Goal: Task Accomplishment & Management: Use online tool/utility

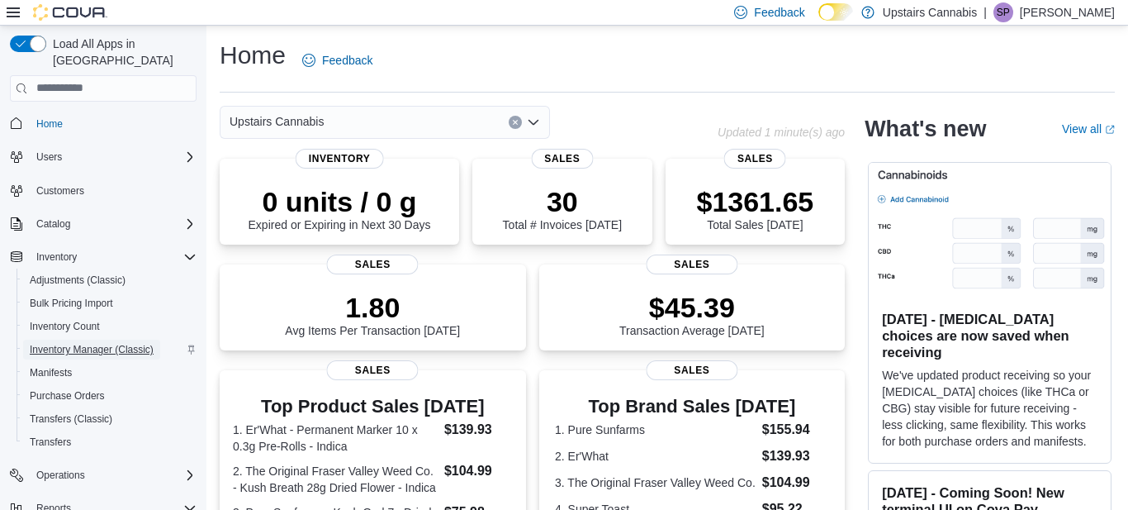
click at [138, 343] on span "Inventory Manager (Classic)" at bounding box center [92, 349] width 124 height 13
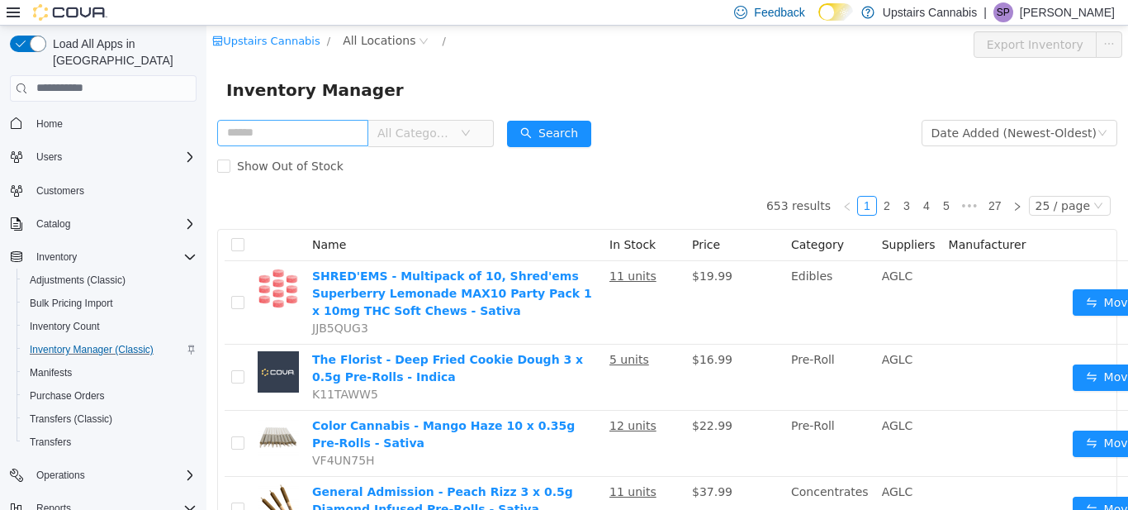
click at [311, 133] on input "text" at bounding box center [292, 132] width 151 height 26
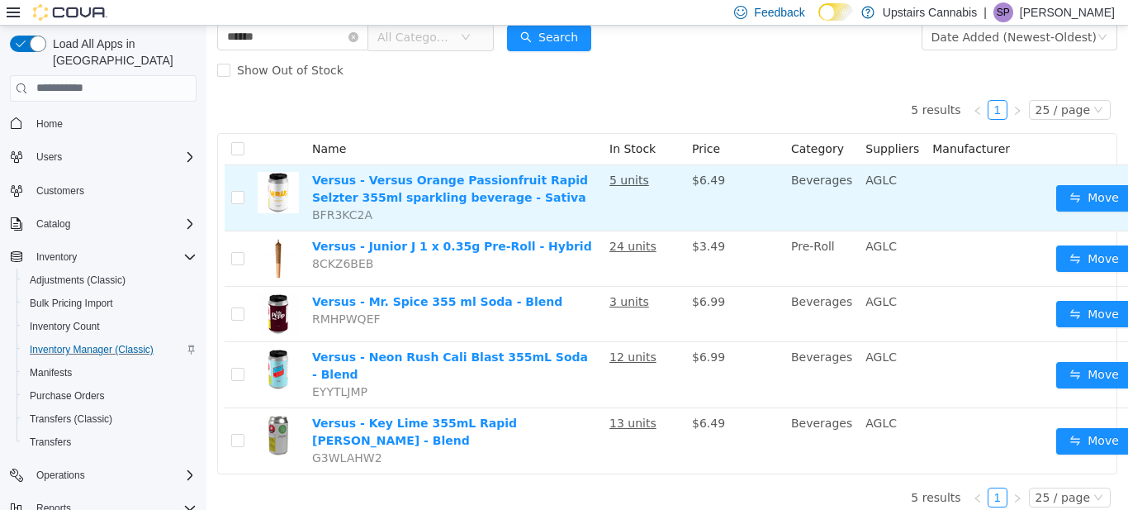
scroll to position [96, 1]
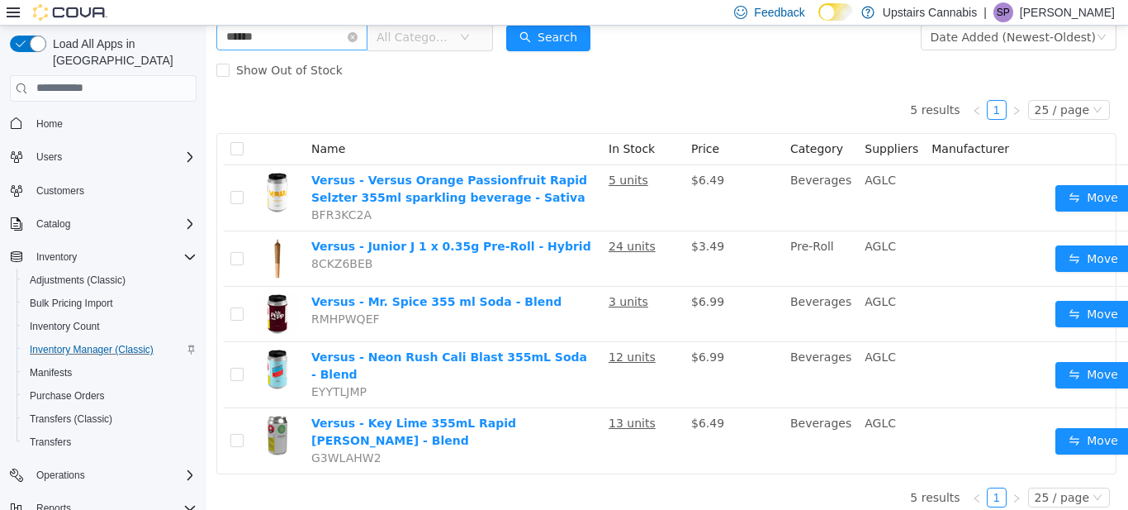
click at [324, 48] on input "******" at bounding box center [291, 36] width 151 height 26
type input "*********"
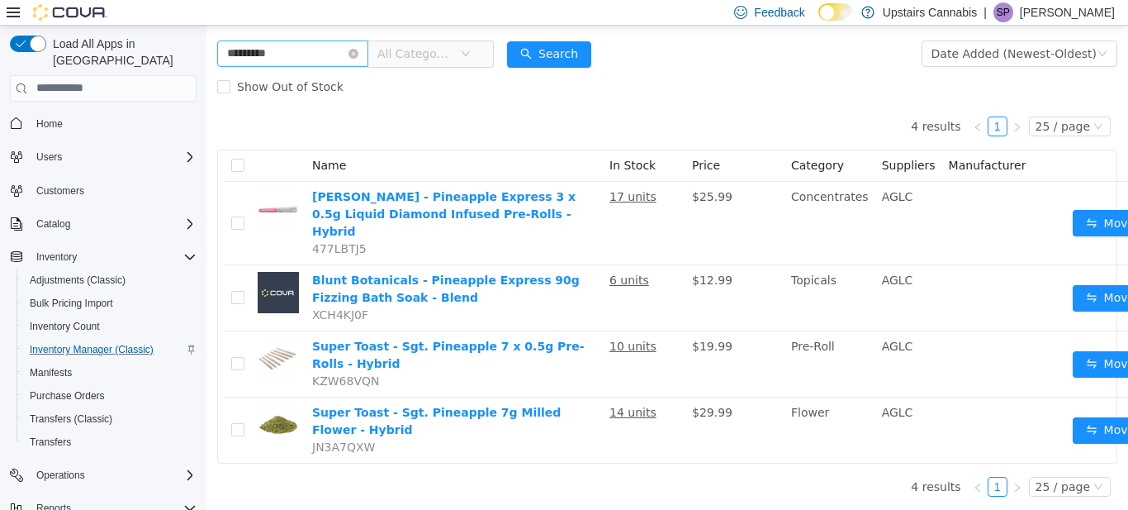
scroll to position [62, 0]
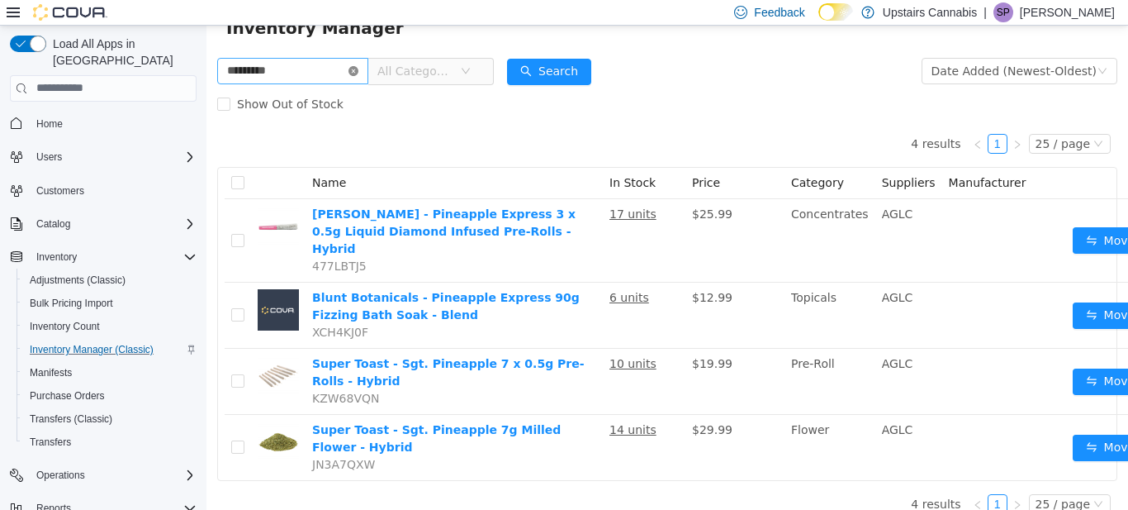
click at [358, 69] on icon "icon: close-circle" at bounding box center [353, 70] width 10 height 10
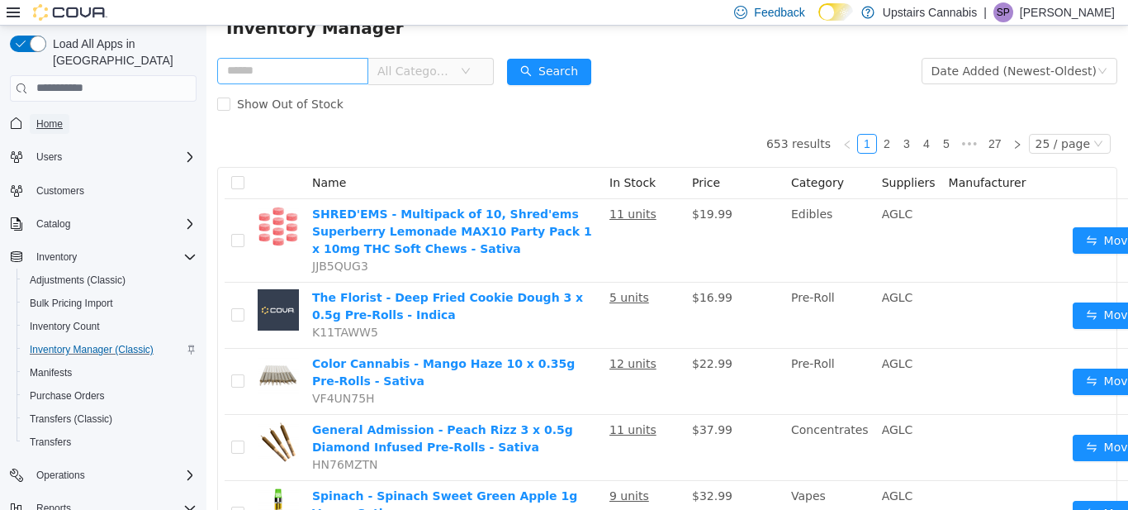
click at [48, 117] on span "Home" at bounding box center [49, 123] width 26 height 13
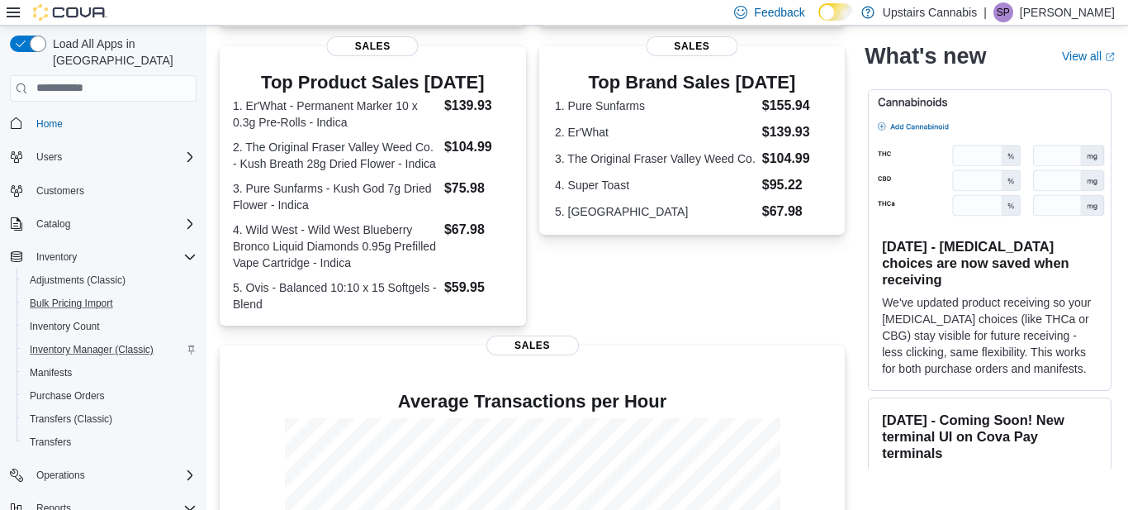
scroll to position [131, 0]
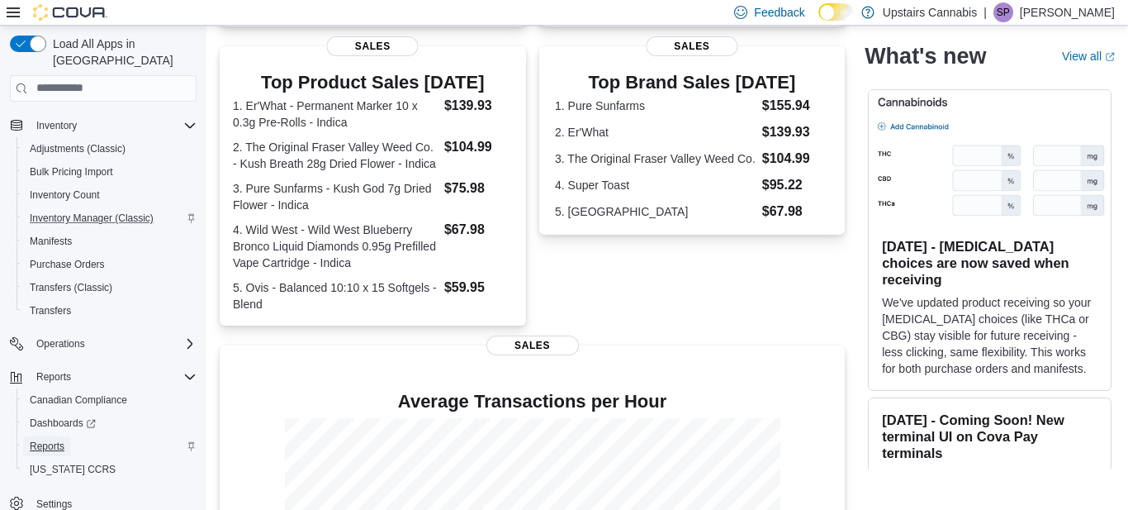
click at [43, 439] on span "Reports" at bounding box center [47, 445] width 35 height 13
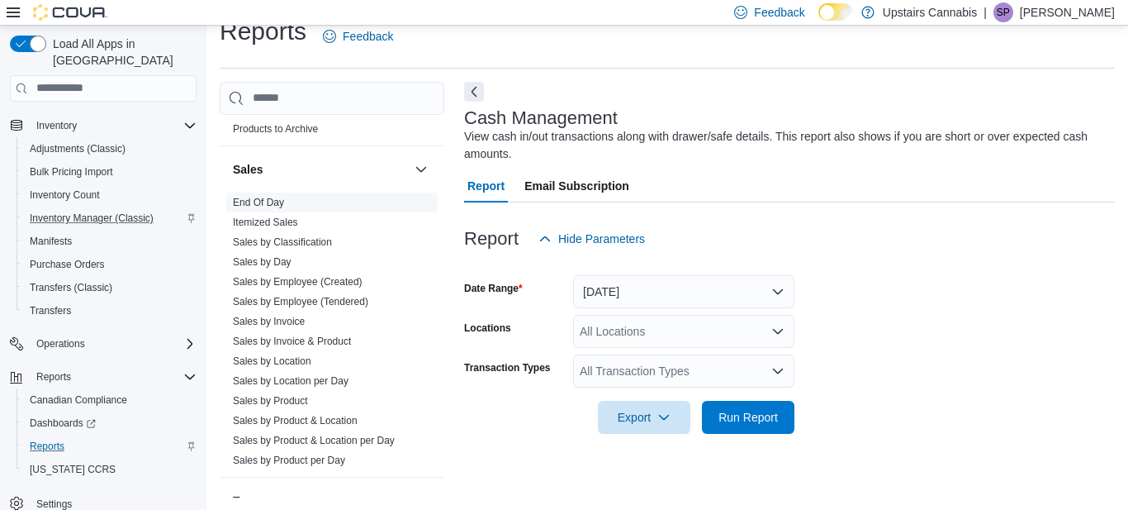
scroll to position [1325, 0]
click at [264, 197] on link "End Of Day" at bounding box center [258, 203] width 51 height 12
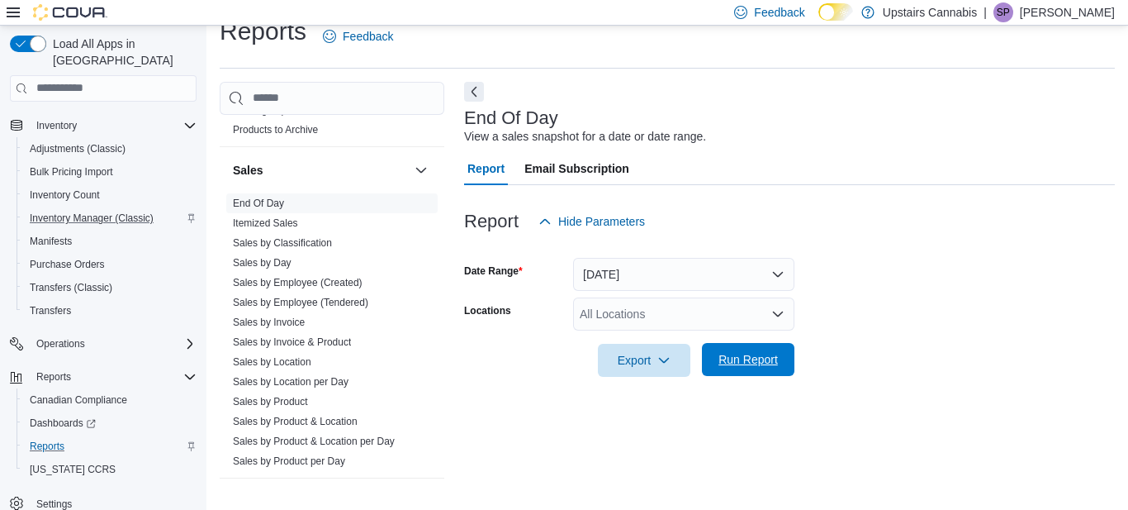
click at [735, 355] on span "Run Report" at bounding box center [747, 359] width 59 height 17
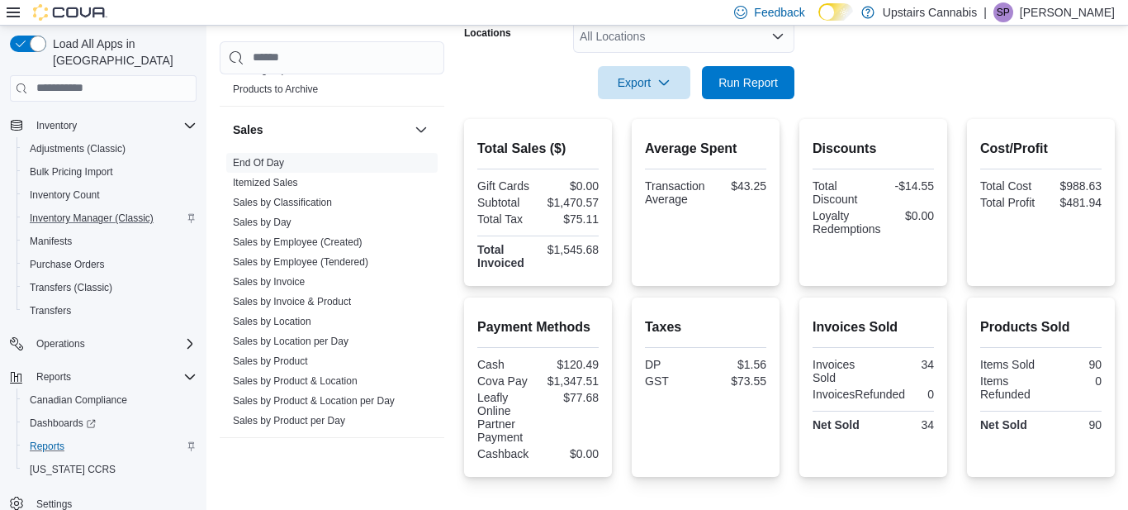
scroll to position [480, 0]
